Goal: Register for event/course

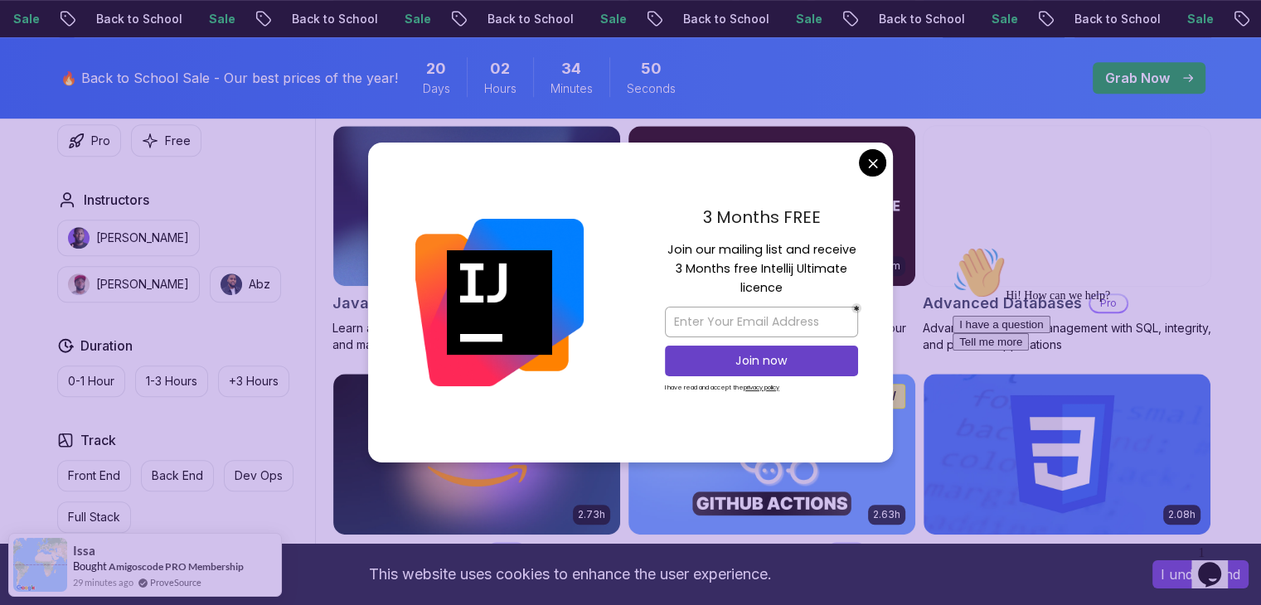
scroll to position [1105, 0]
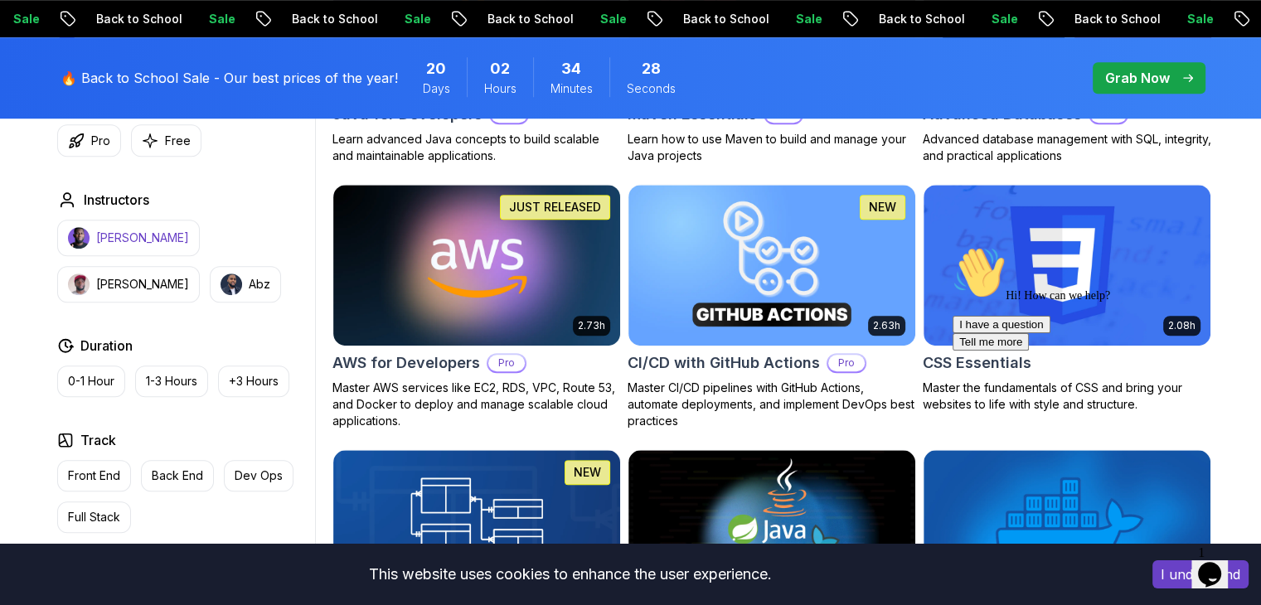
scroll to position [1215, 0]
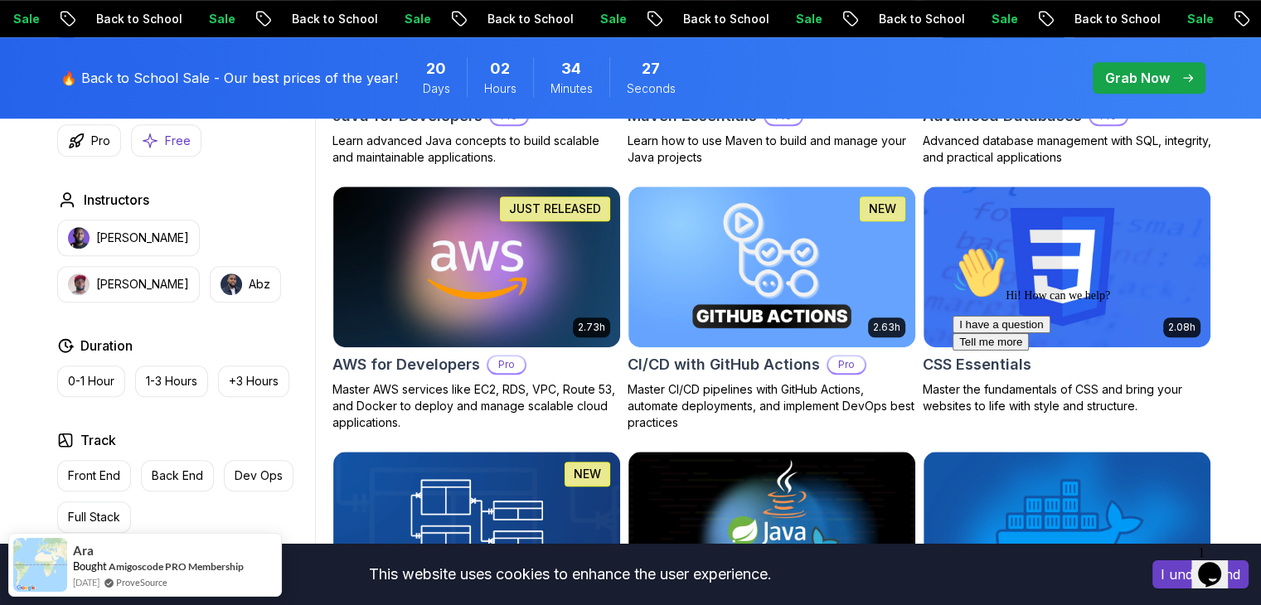
click at [167, 147] on p "Free" at bounding box center [178, 141] width 26 height 17
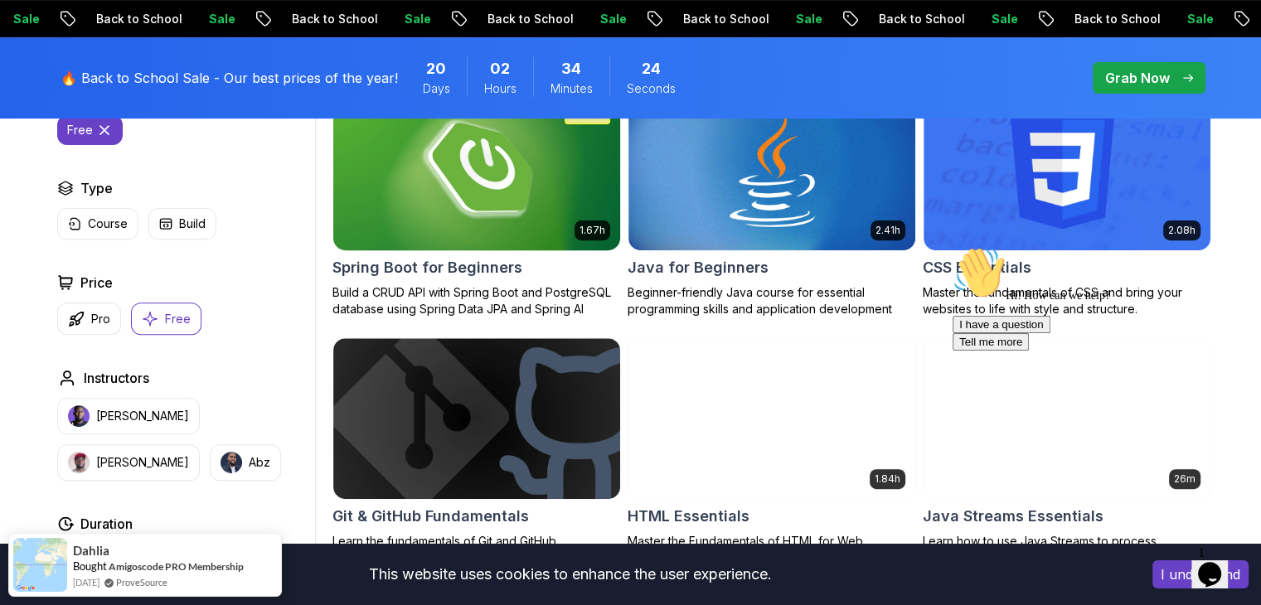
scroll to position [552, 0]
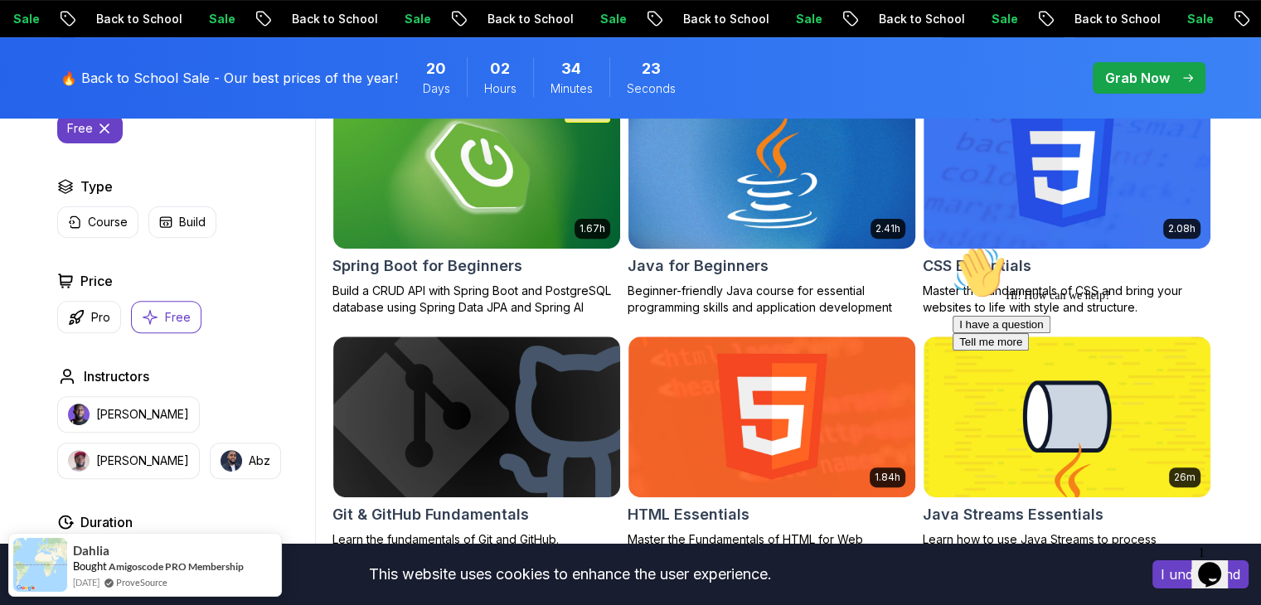
click at [831, 170] on img at bounding box center [771, 168] width 301 height 168
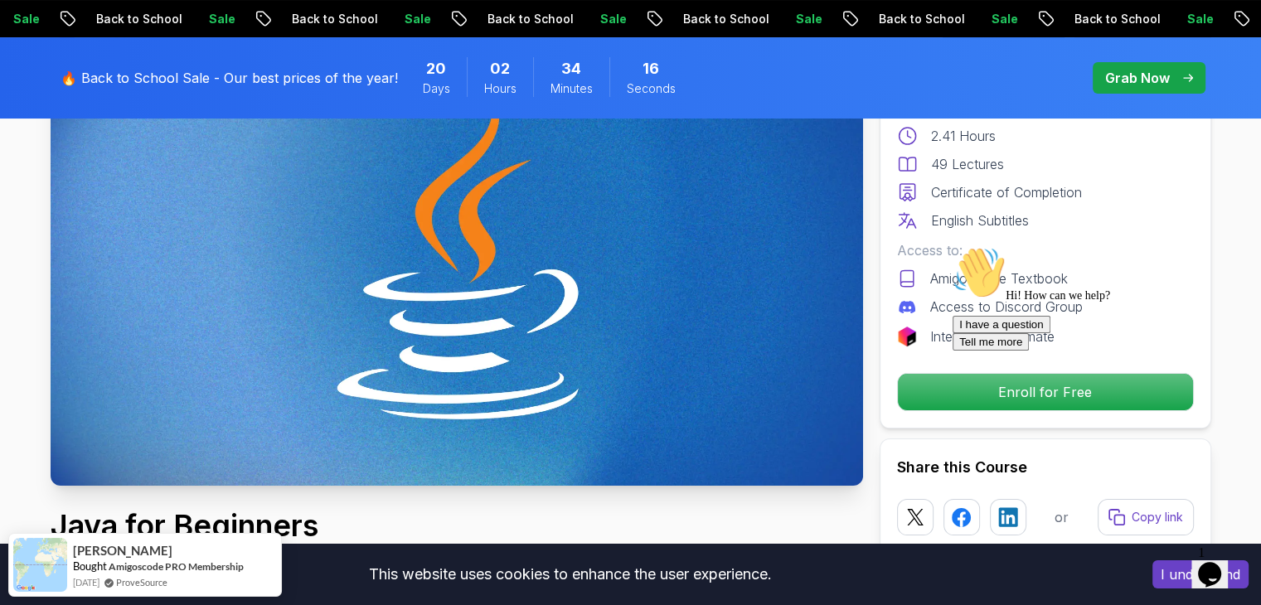
scroll to position [221, 0]
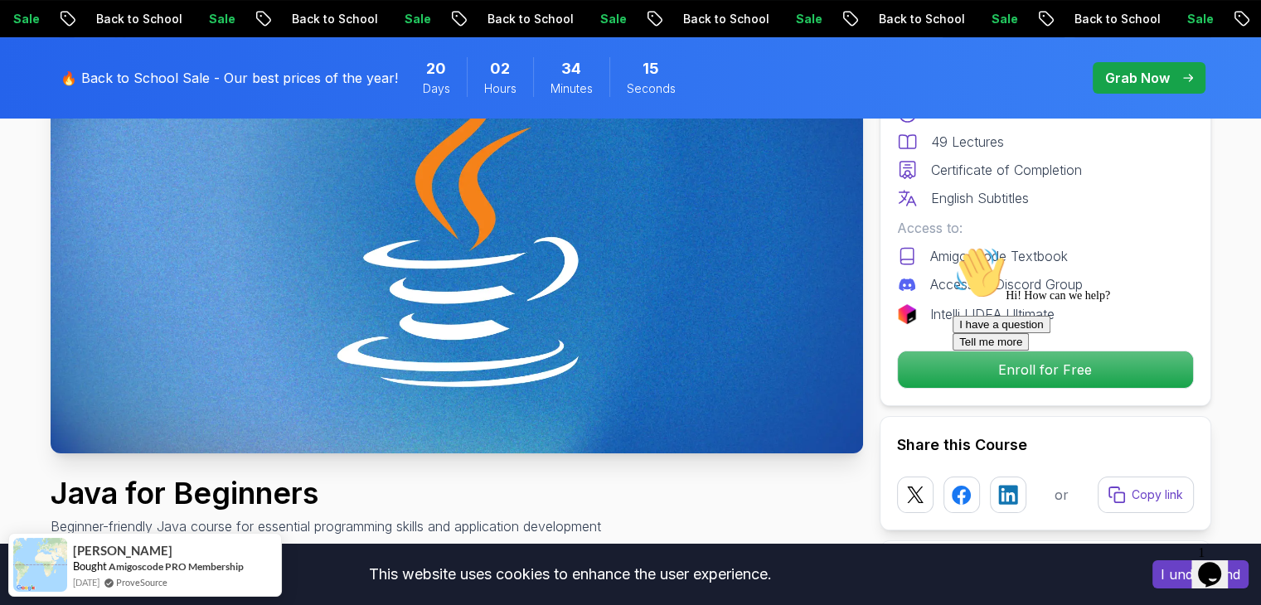
click at [952, 246] on icon "Chat attention grabber" at bounding box center [952, 246] width 0 height 0
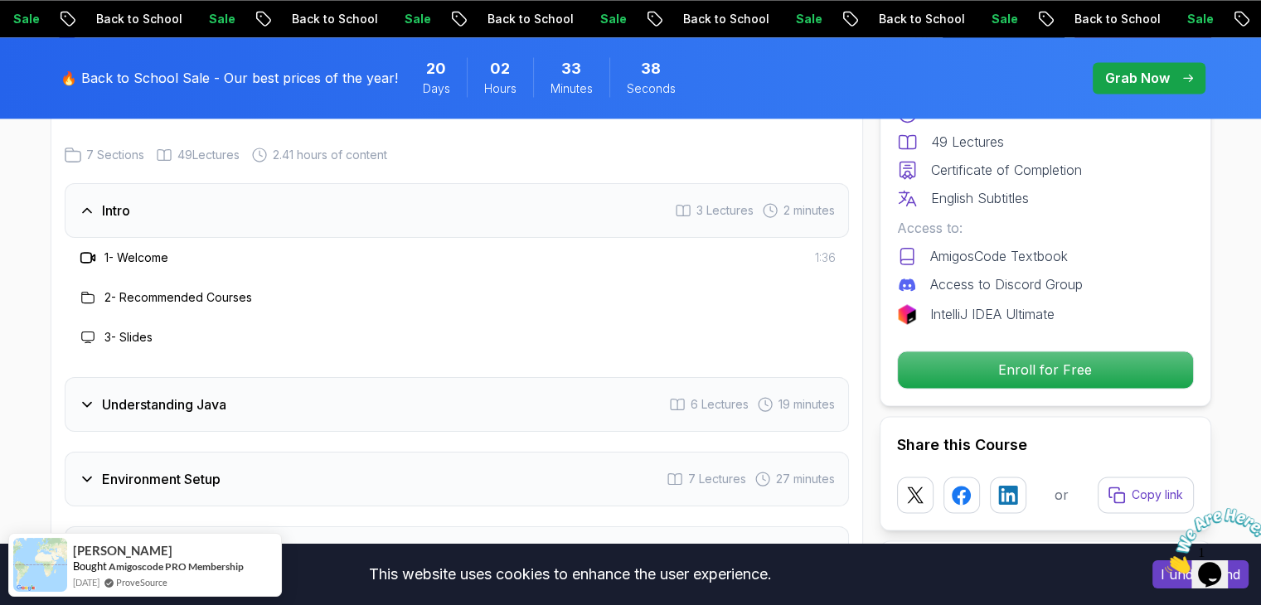
scroll to position [2431, 0]
click at [627, 380] on div "Understanding Java 6 Lectures 19 minutes" at bounding box center [457, 407] width 784 height 55
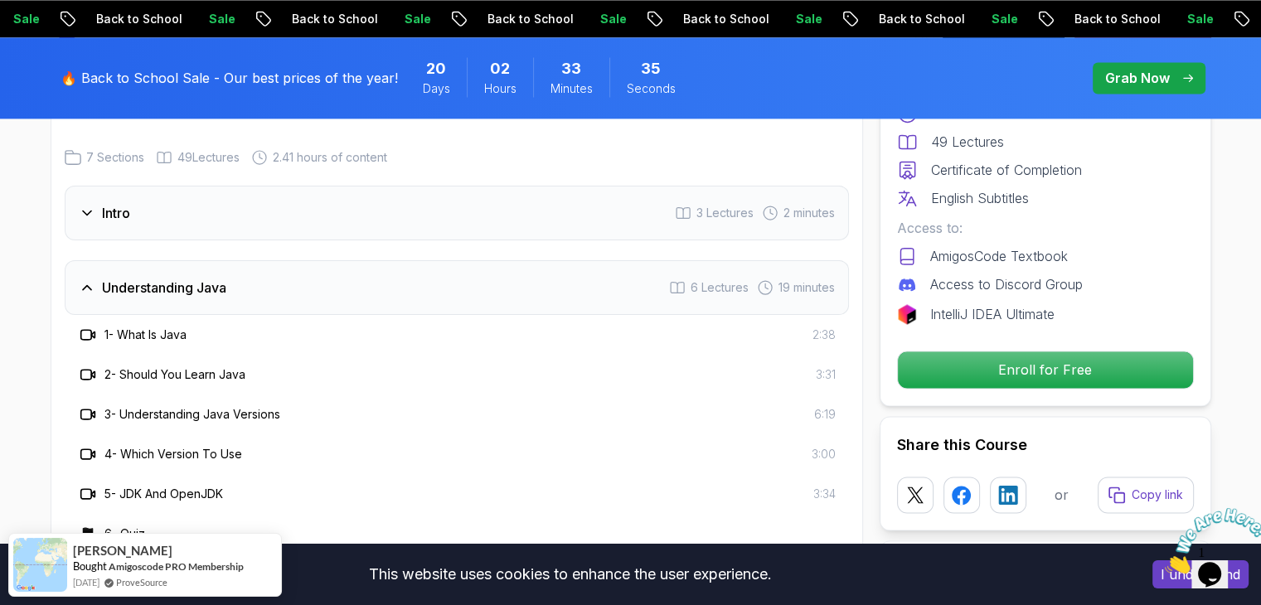
click at [124, 327] on h3 "1 - What Is Java" at bounding box center [145, 335] width 82 height 17
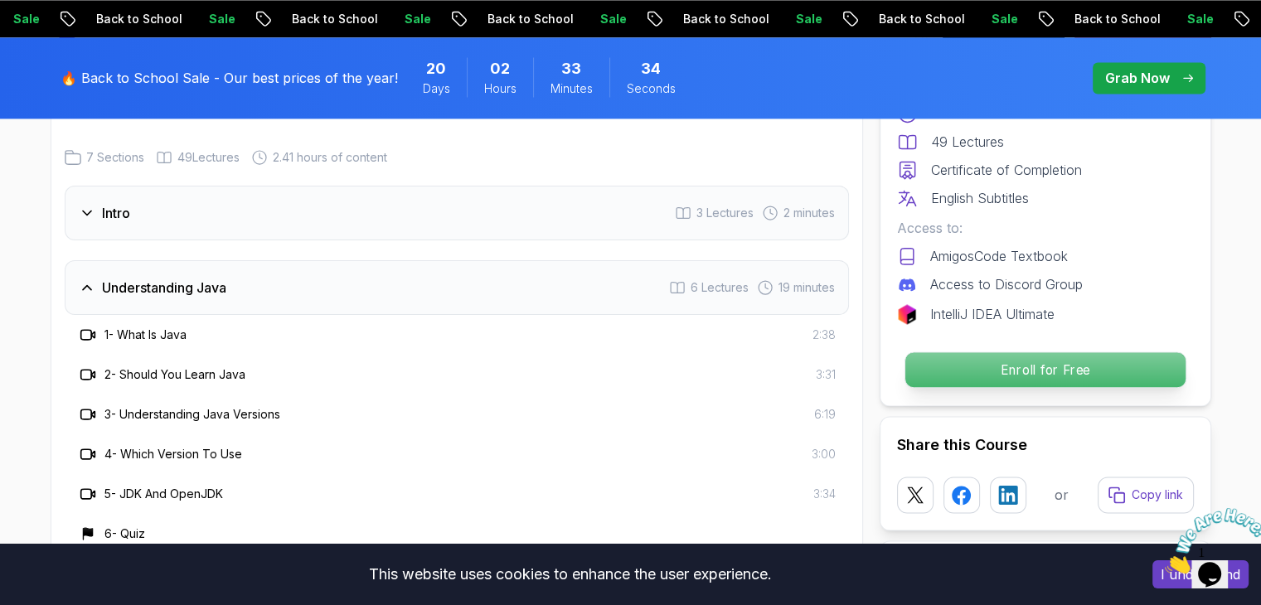
click at [946, 365] on p "Enroll for Free" at bounding box center [1044, 369] width 280 height 35
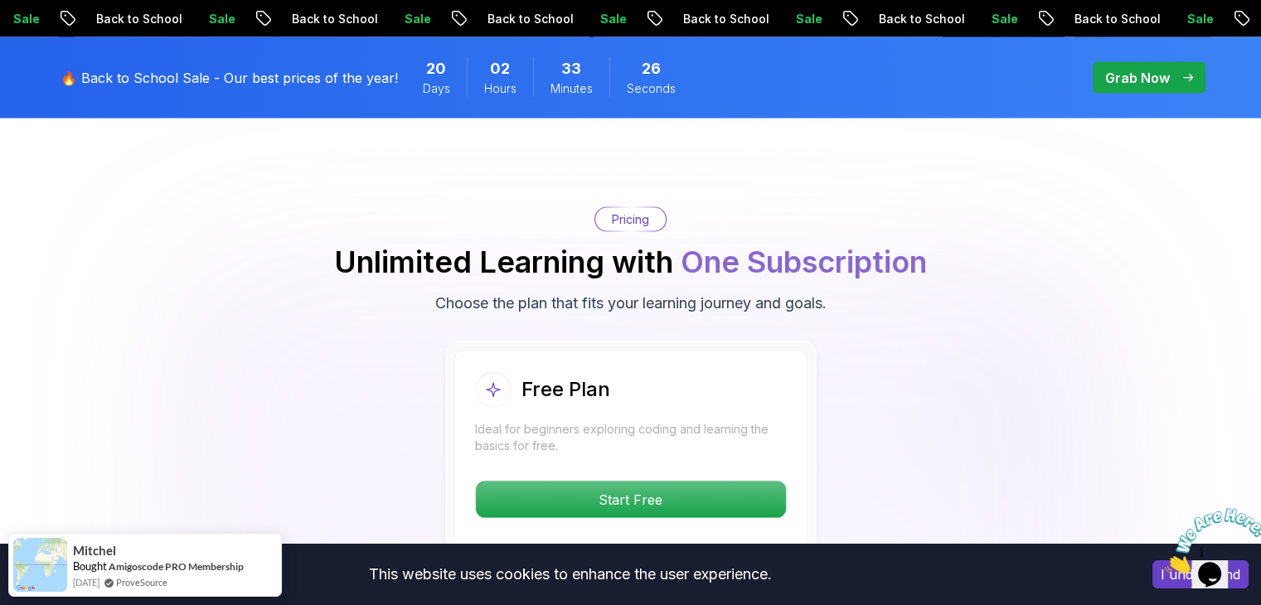
scroll to position [3421, 0]
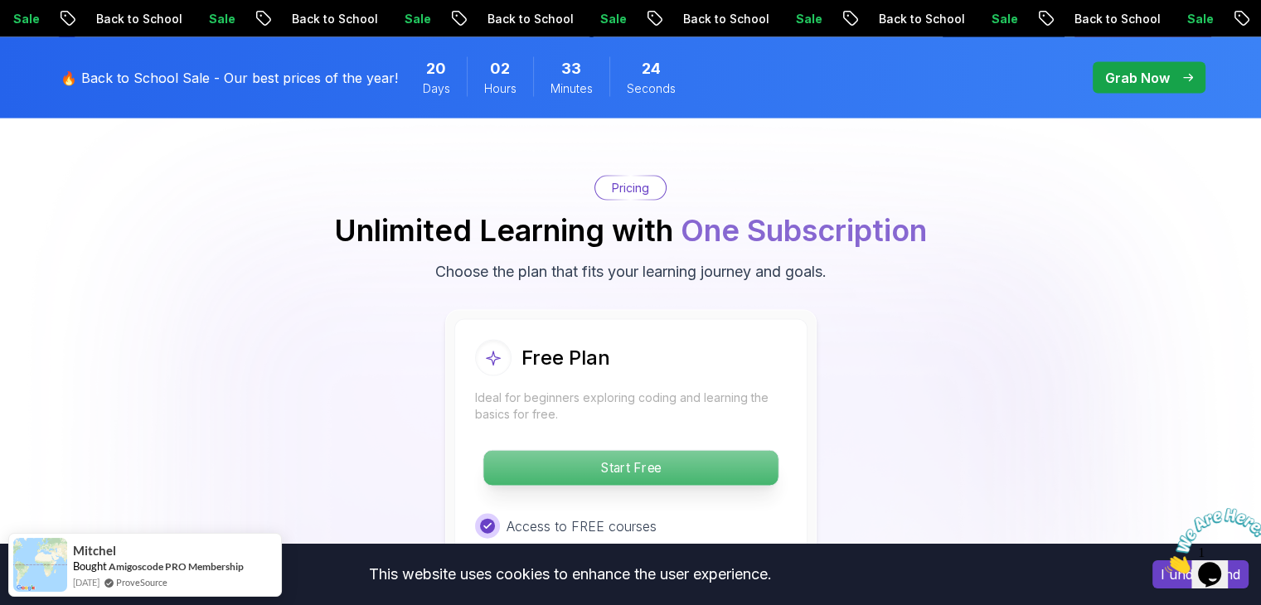
click at [598, 451] on p "Start Free" at bounding box center [630, 468] width 294 height 35
